Goal: Information Seeking & Learning: Learn about a topic

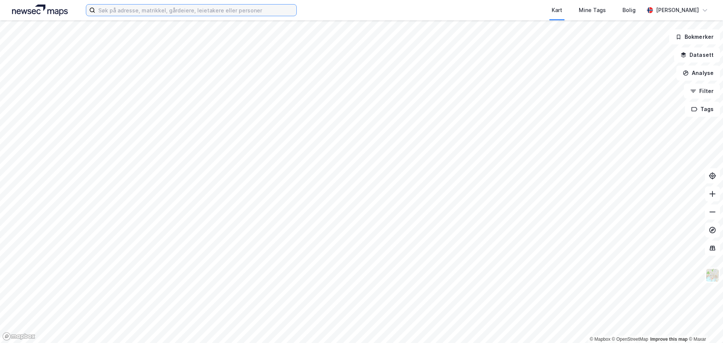
click at [166, 9] on input at bounding box center [195, 10] width 201 height 11
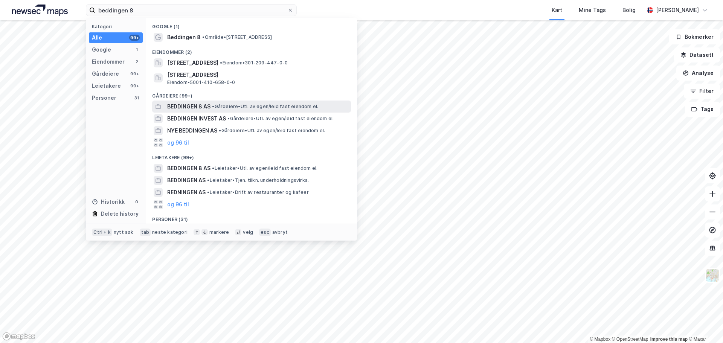
click at [181, 104] on span "BEDDINGEN 8 AS" at bounding box center [188, 106] width 43 height 9
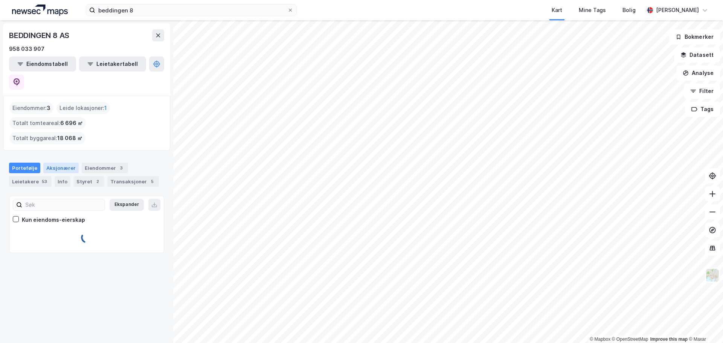
click at [54, 163] on div "Aksjonærer" at bounding box center [60, 168] width 35 height 11
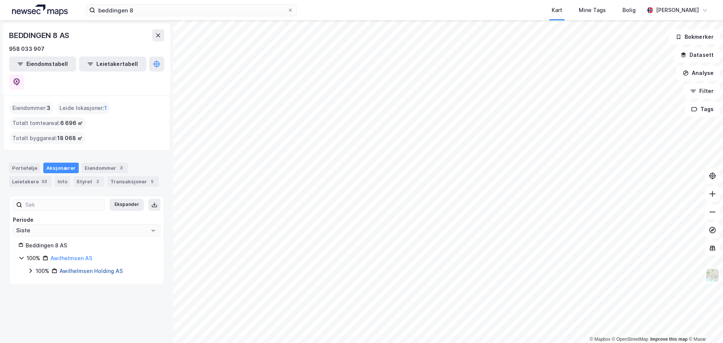
click at [80, 268] on link "Awilhelmsen Holding AS" at bounding box center [91, 271] width 63 height 6
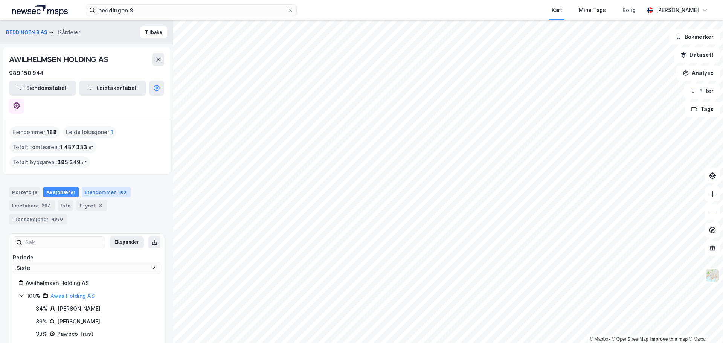
click at [100, 187] on div "Eiendommer 188" at bounding box center [106, 192] width 49 height 11
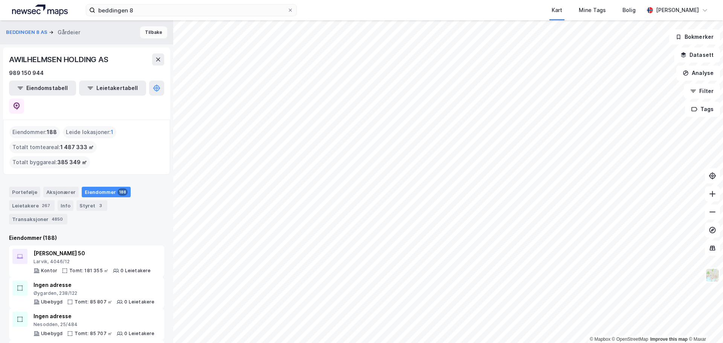
click at [152, 31] on button "Tilbake" at bounding box center [153, 32] width 27 height 12
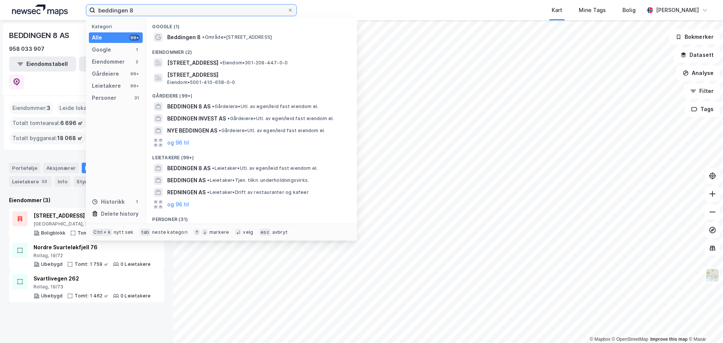
drag, startPoint x: 156, startPoint y: 12, endPoint x: 81, endPoint y: 10, distance: 75.4
click at [81, 10] on div "beddingen 8 Kategori Alle 99+ Google 1 Eiendommer 2 Gårdeiere 99+ Leietakere 99…" at bounding box center [361, 10] width 723 height 20
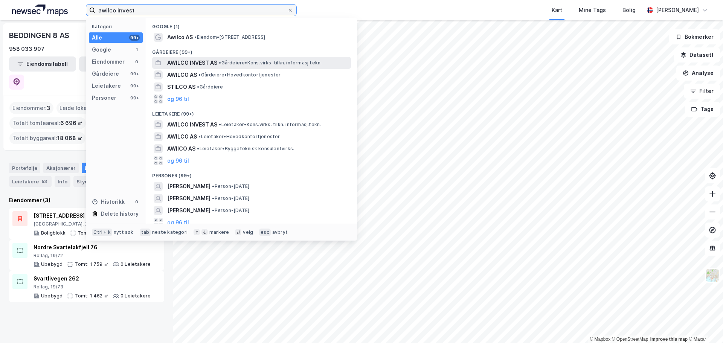
type input "awilco invest"
click at [190, 60] on span "AWILCO INVEST AS" at bounding box center [192, 62] width 50 height 9
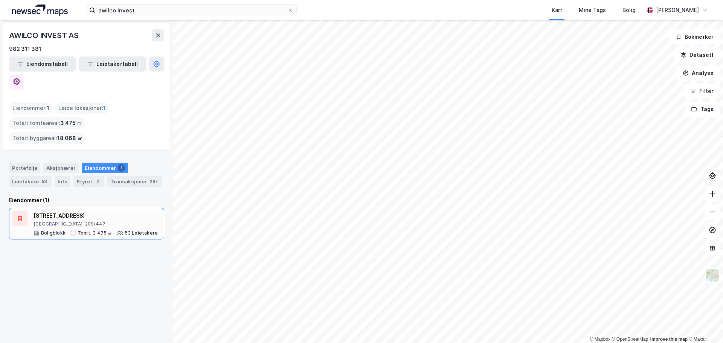
click at [125, 230] on div "53 Leietakere" at bounding box center [142, 233] width 34 height 6
